Goal: Use online tool/utility: Utilize a website feature to perform a specific function

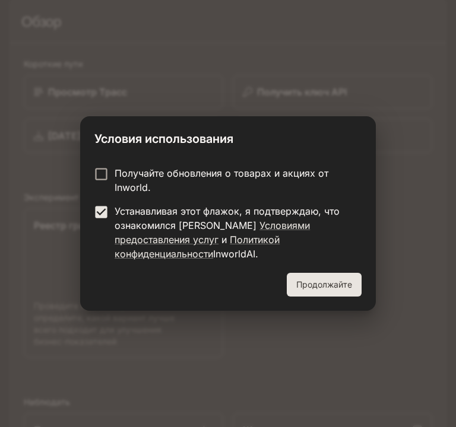
click at [340, 281] on ya-tr-span "Продолжайте" at bounding box center [324, 285] width 56 height 15
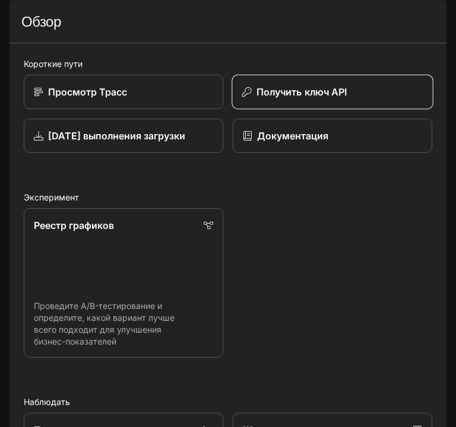
click at [303, 98] on ya-tr-span "Получить ключ API" at bounding box center [301, 92] width 91 height 12
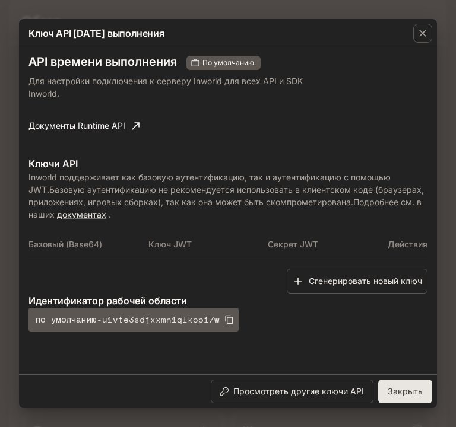
scroll to position [15, 0]
click at [413, 387] on ya-tr-span "Закрыть" at bounding box center [405, 392] width 35 height 15
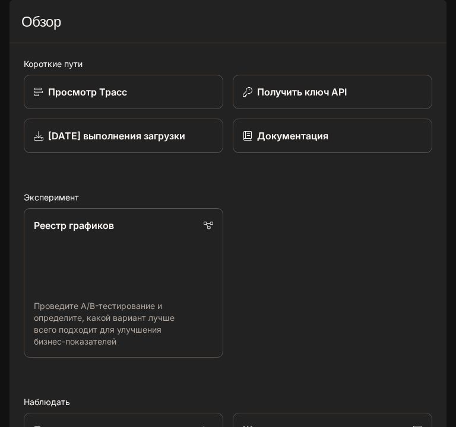
click at [12, 18] on button "открытый ящик" at bounding box center [19, 16] width 21 height 21
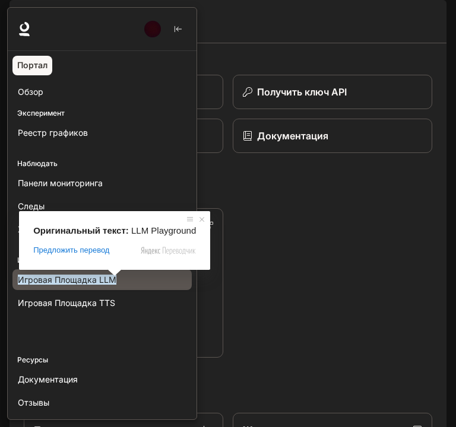
click at [109, 282] on ya-tr-span "Игровая Площадка LLM" at bounding box center [67, 280] width 99 height 10
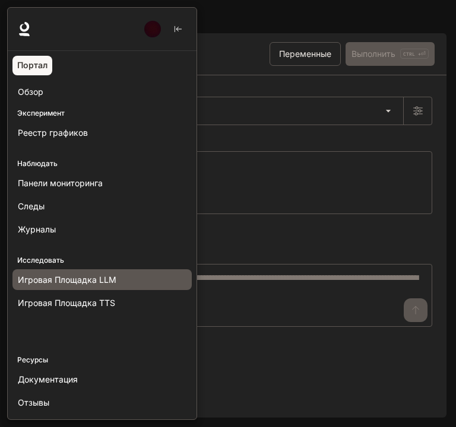
click at [378, 234] on div at bounding box center [235, 213] width 456 height 413
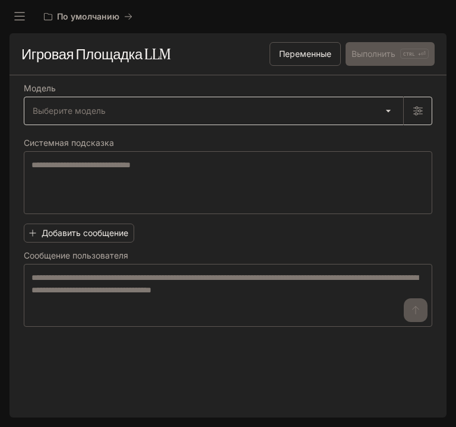
click at [235, 112] on body "Перейти к основному контенту По умолчанию Documentation Documentation Портал Об…" at bounding box center [228, 213] width 456 height 427
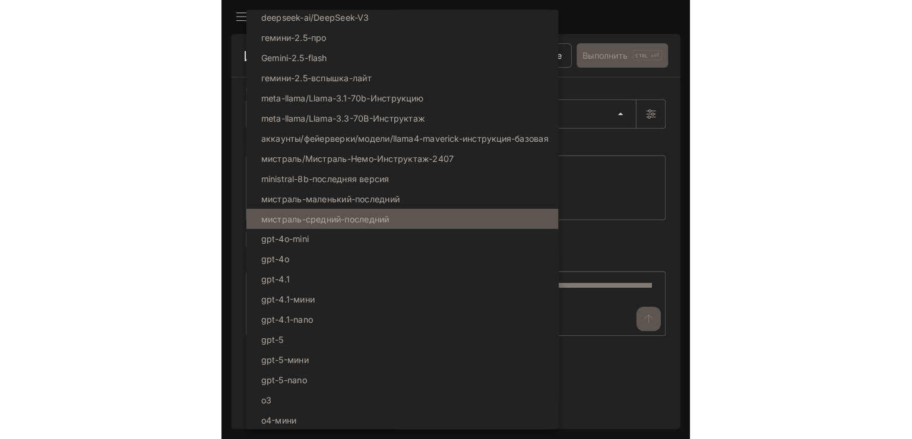
scroll to position [81, 0]
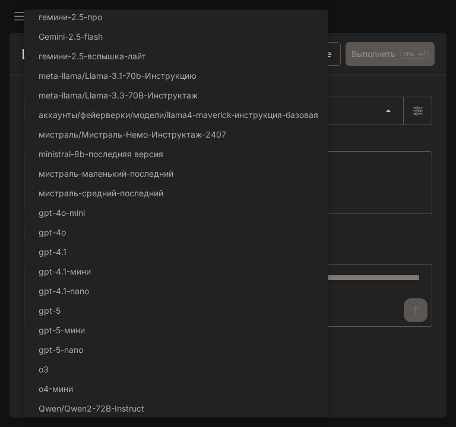
click at [415, 253] on div at bounding box center [228, 213] width 456 height 427
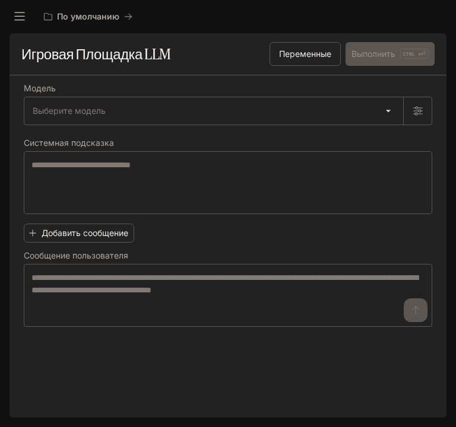
click at [23, 14] on icon "открытый ящик" at bounding box center [20, 17] width 12 height 12
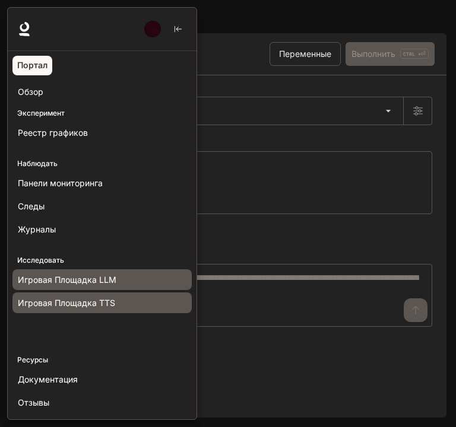
click at [90, 299] on ya-tr-span "Игровая Площадка TTS" at bounding box center [66, 303] width 97 height 10
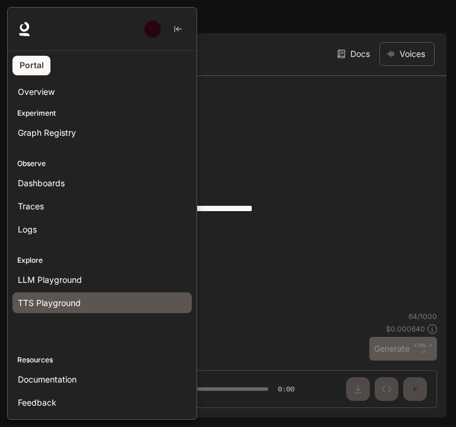
click at [410, 211] on div at bounding box center [235, 213] width 456 height 413
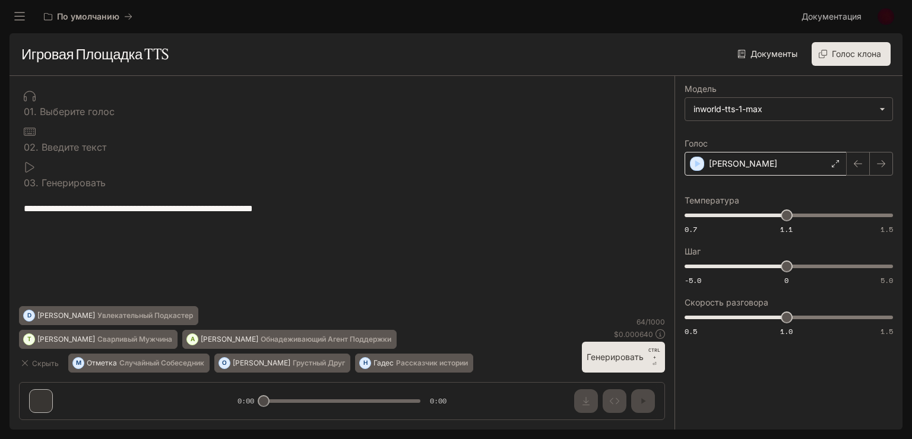
click at [455, 161] on icon at bounding box center [835, 163] width 7 height 7
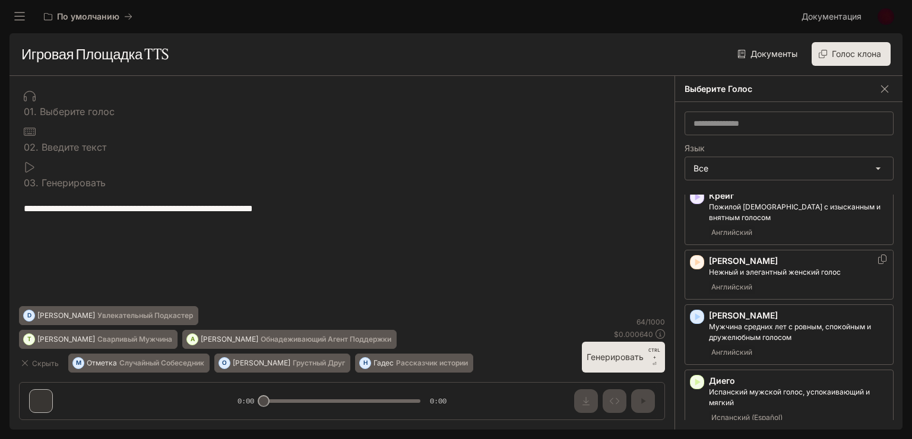
scroll to position [297, 0]
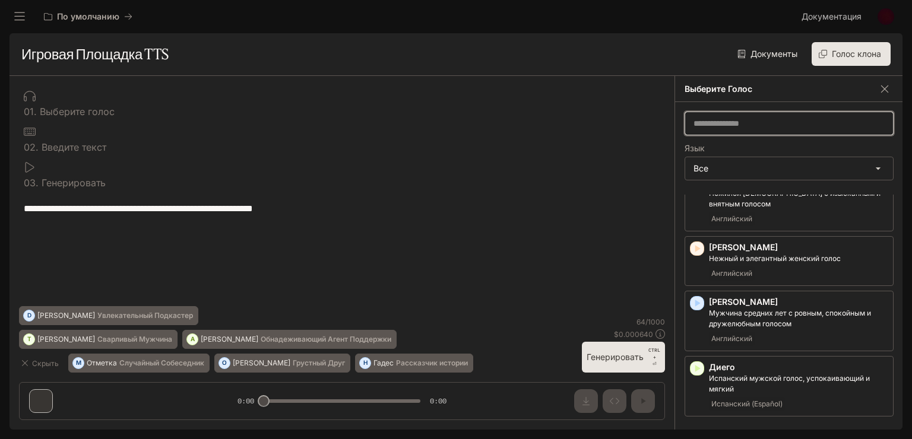
click at [455, 121] on input "text" at bounding box center [789, 124] width 208 height 12
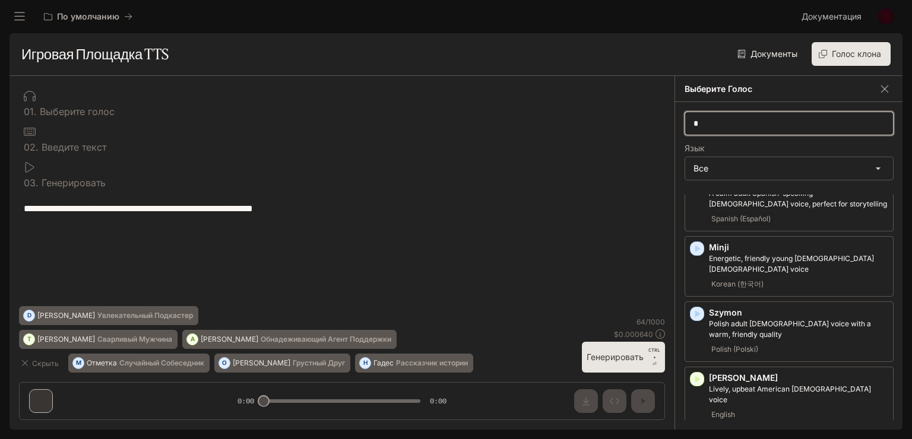
scroll to position [0, 0]
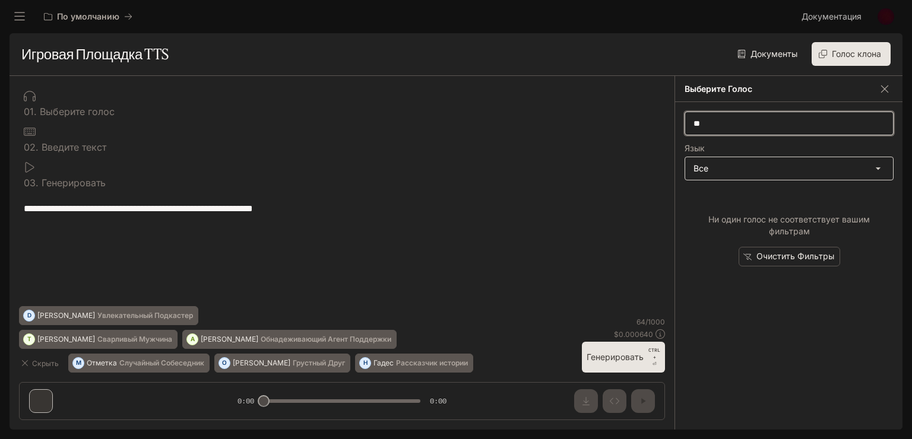
type input "*"
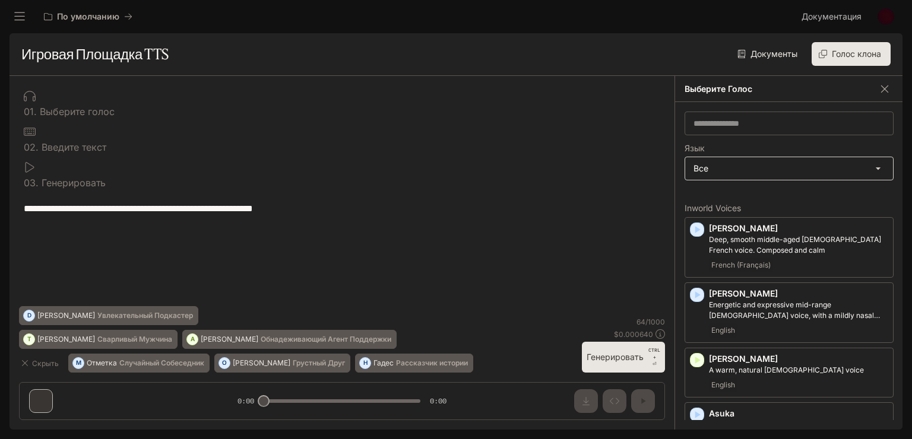
click at [455, 169] on body "**********" at bounding box center [456, 219] width 912 height 439
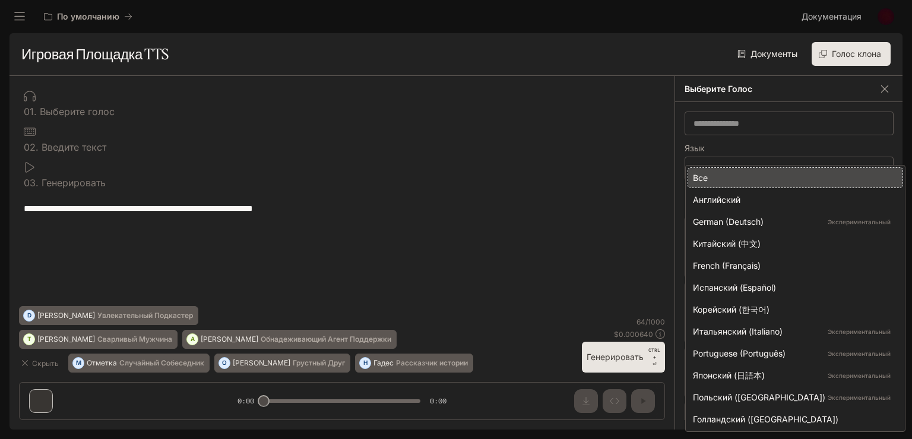
click at [455, 178] on div at bounding box center [456, 219] width 912 height 439
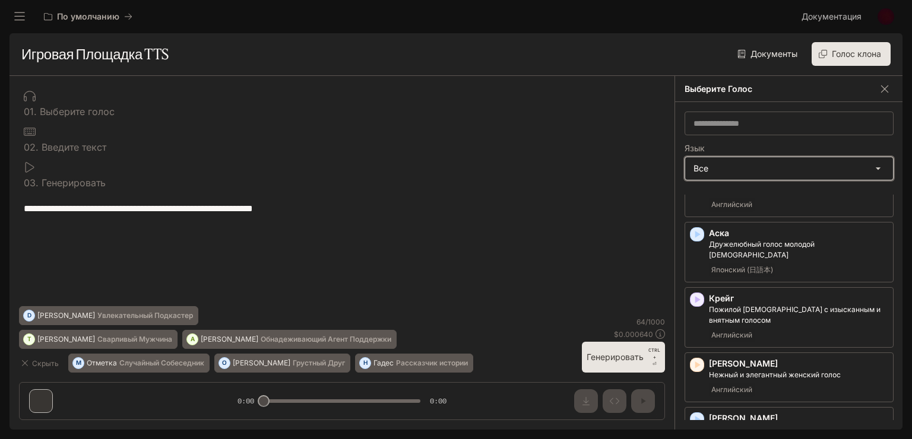
scroll to position [237, 0]
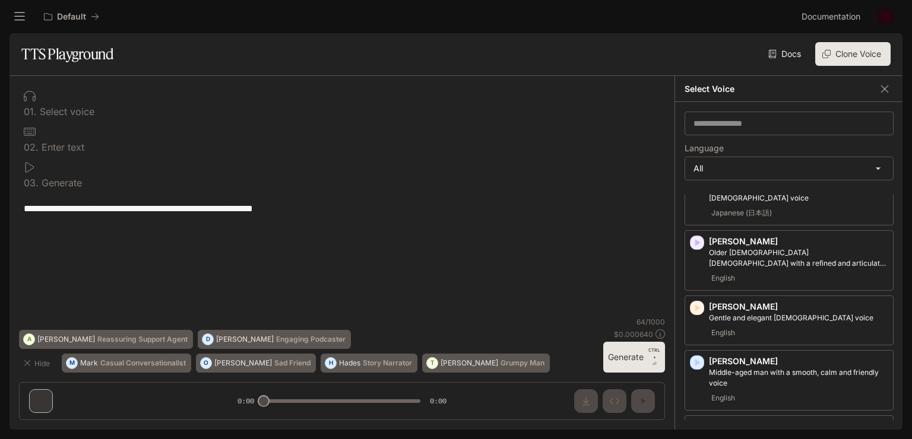
click at [22, 11] on icon "open drawer" at bounding box center [20, 17] width 12 height 12
